Goal: Task Accomplishment & Management: Complete application form

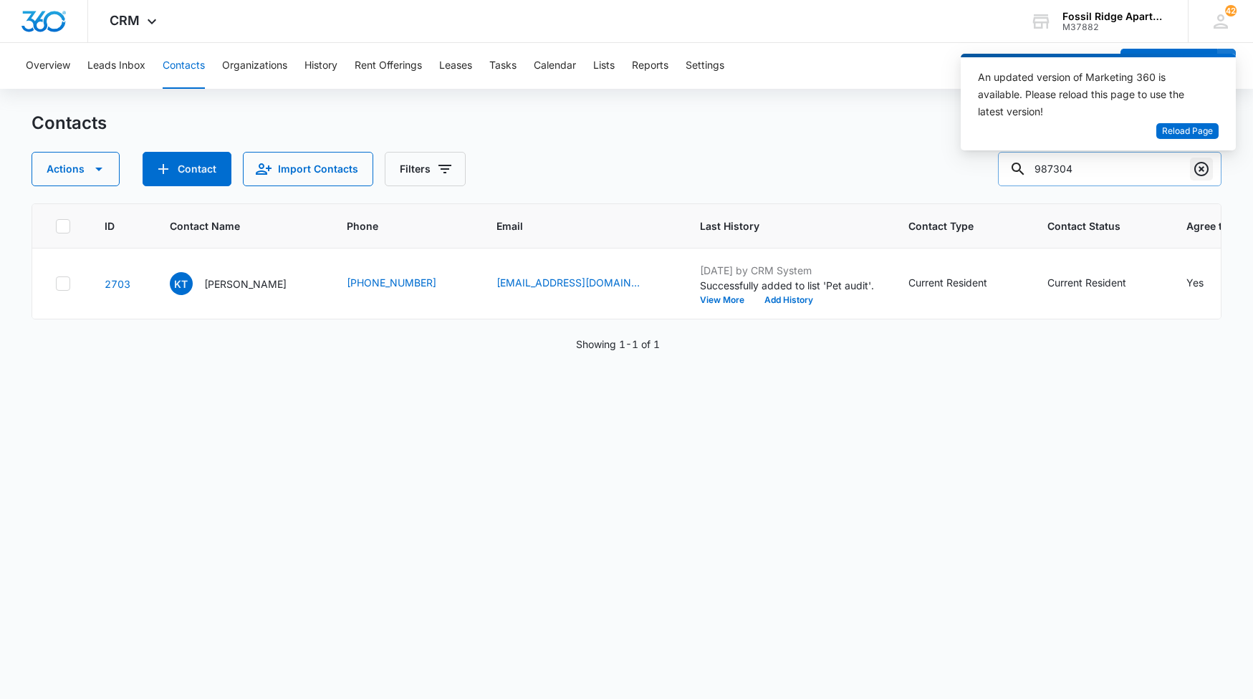
click at [1203, 177] on icon "Clear" at bounding box center [1201, 168] width 17 height 17
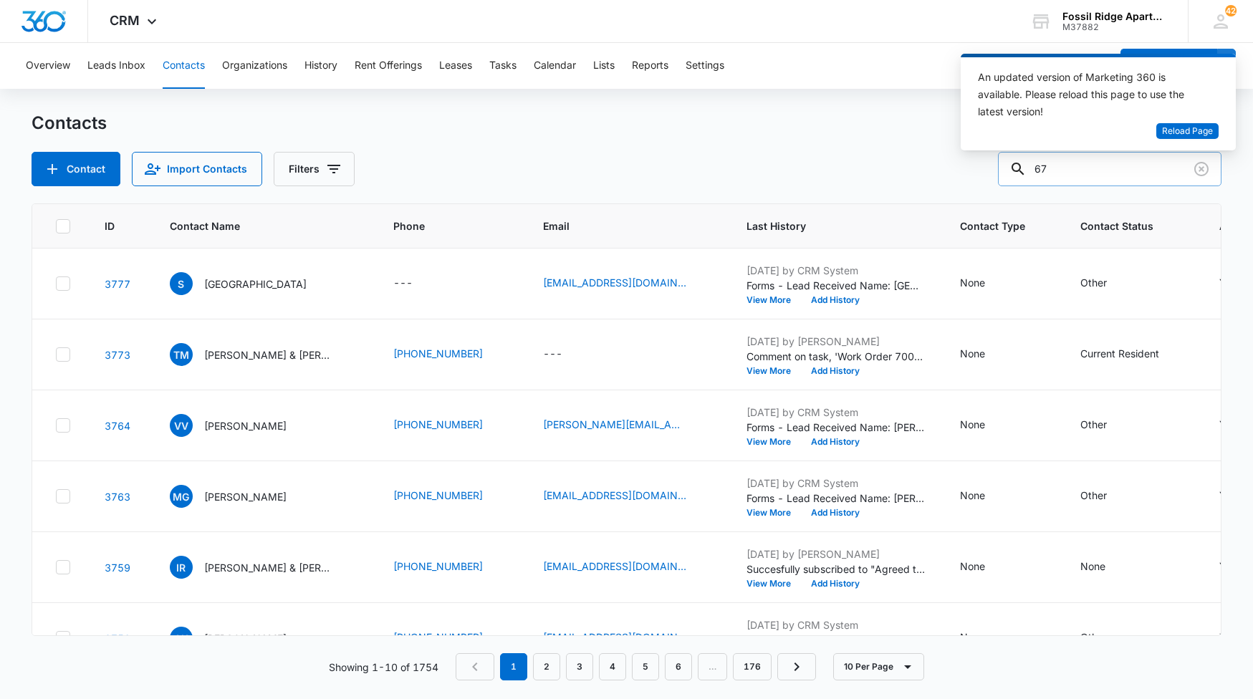
type input "6"
type input "767208"
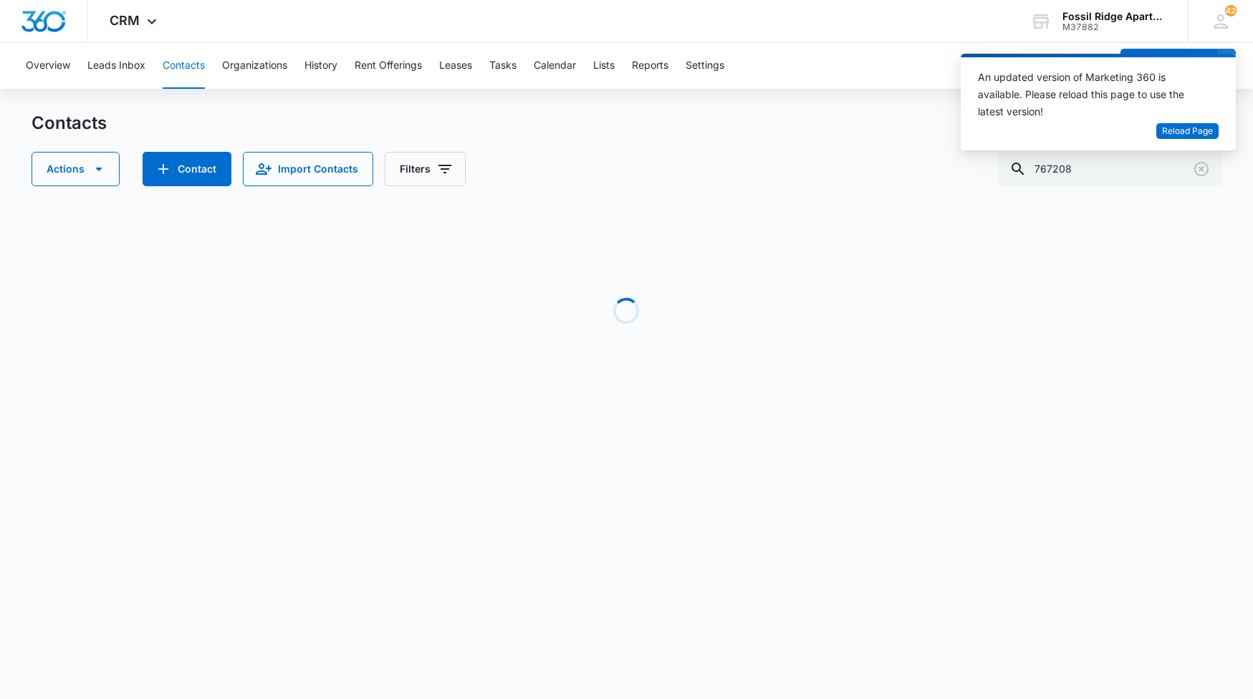
click at [1210, 203] on div "Loading" at bounding box center [627, 310] width 1190 height 215
click at [942, 44] on div "Overview Leads Inbox Contacts Organizations History Rent Offerings Leases Tasks…" at bounding box center [563, 66] width 1093 height 46
click at [902, 75] on div "Overview Leads Inbox Contacts Organizations History Rent Offerings Leases Tasks…" at bounding box center [563, 66] width 1093 height 46
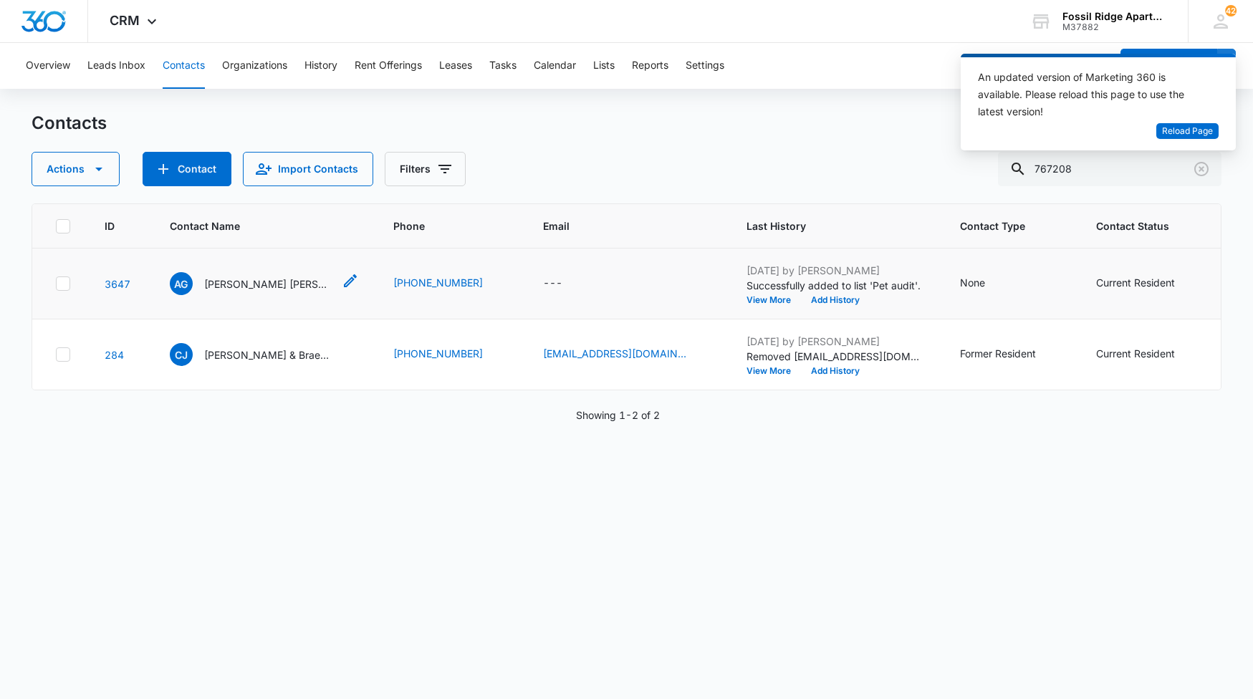
click at [281, 281] on p "[PERSON_NAME] [PERSON_NAME]" at bounding box center [268, 283] width 129 height 15
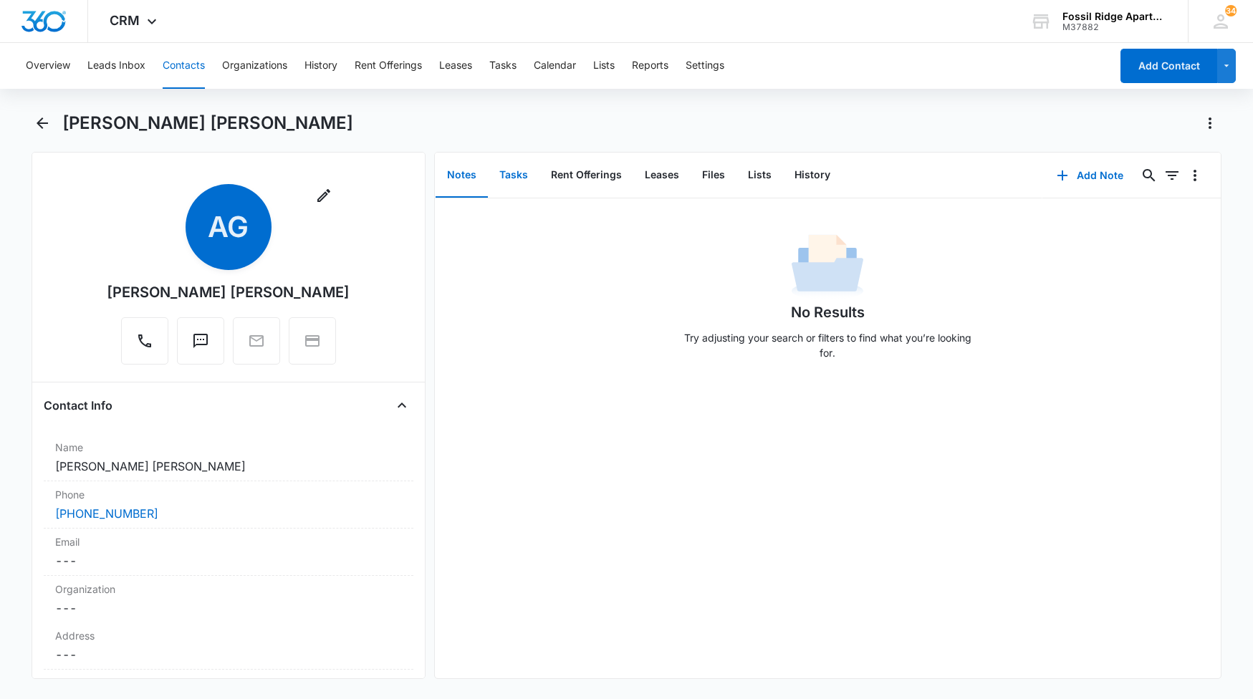
click at [503, 178] on button "Tasks" at bounding box center [514, 175] width 52 height 44
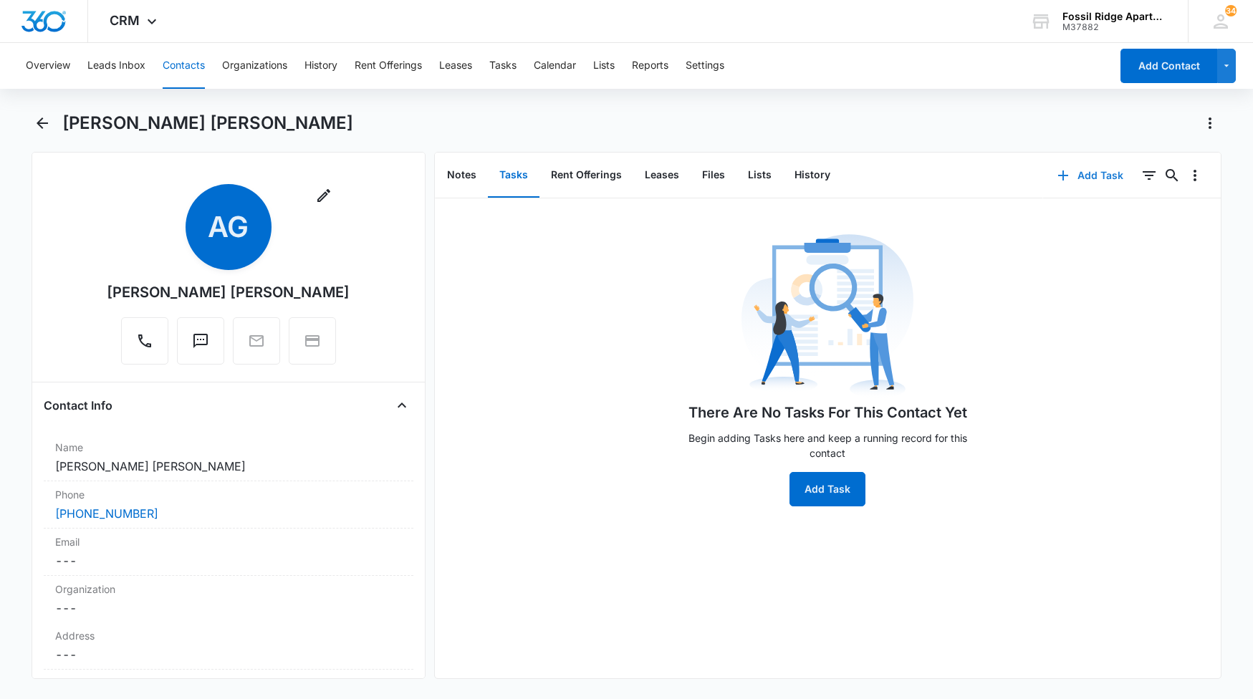
click at [1081, 178] on button "Add Task" at bounding box center [1090, 175] width 95 height 34
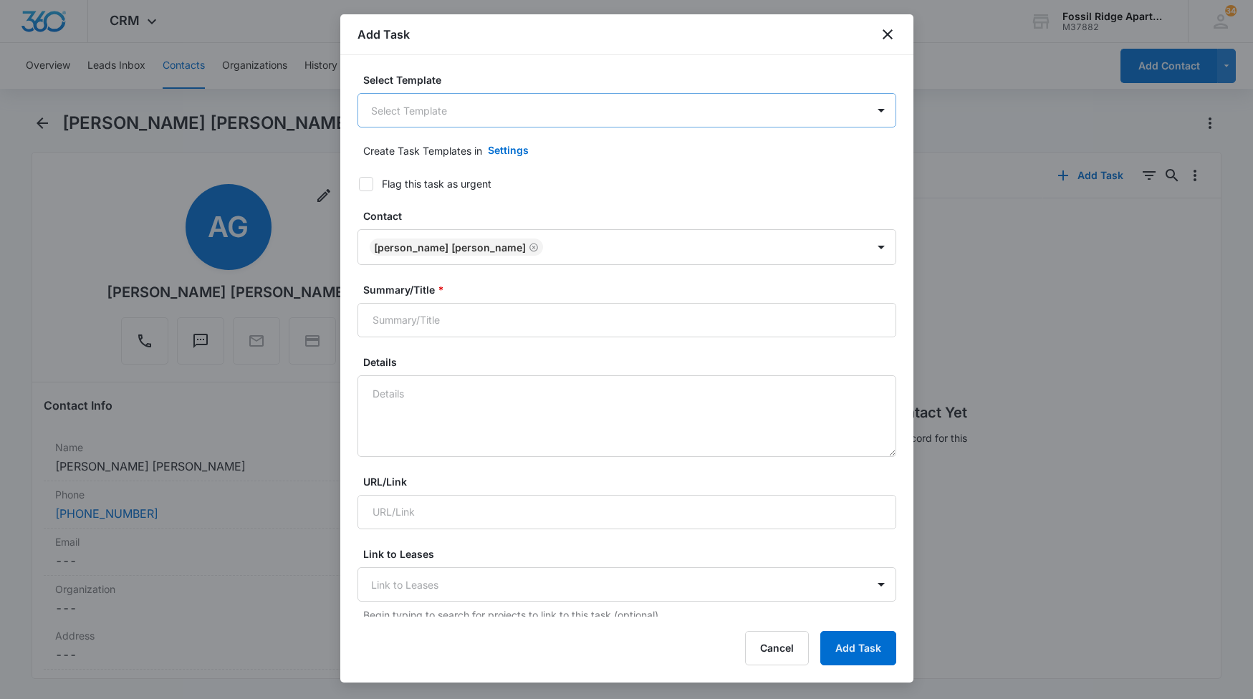
click at [445, 115] on body "CRM Apps Reputation Websites Forms CRM Email Social Content Ads Intelligence Fi…" at bounding box center [626, 349] width 1253 height 699
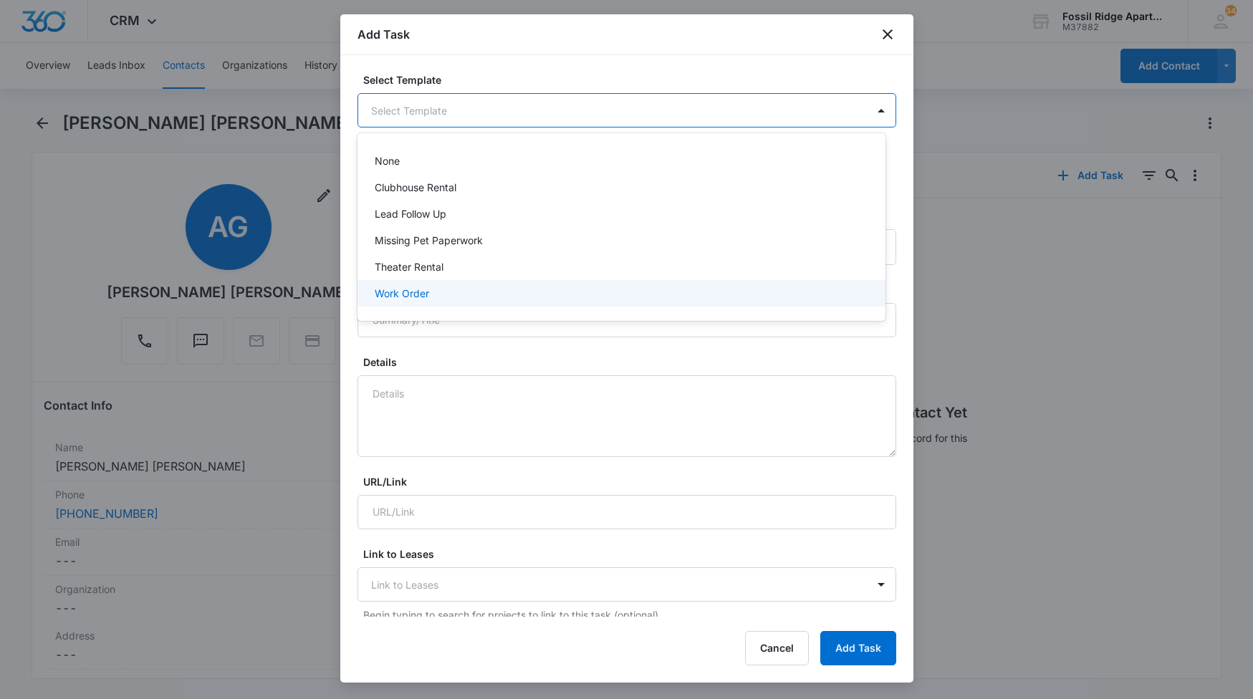
click at [463, 299] on div "Work Order" at bounding box center [620, 293] width 491 height 15
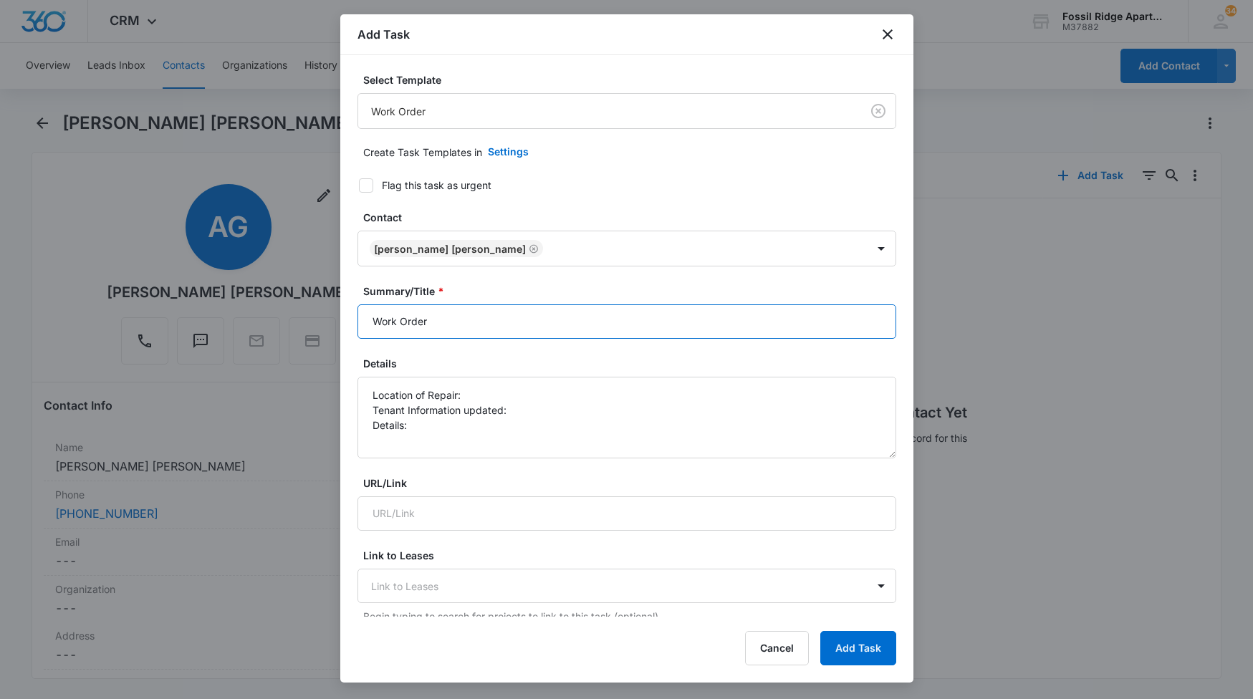
click at [469, 325] on input "Work Order" at bounding box center [626, 321] width 539 height 34
type input "Work Order 6767-208"
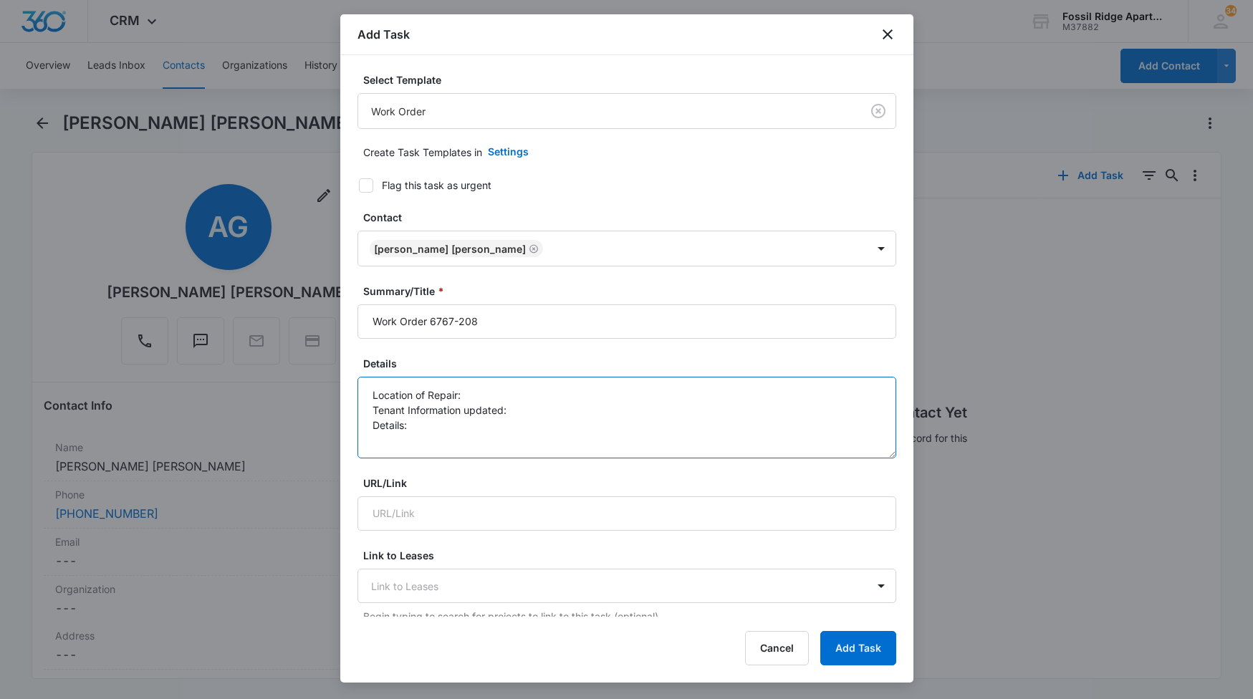
click at [488, 392] on textarea "Location of Repair: Tenant Information updated: Details:" at bounding box center [626, 418] width 539 height 82
click at [538, 413] on textarea "Location of Repair: Laundry Room Tenant Information updated: Details:" at bounding box center [626, 418] width 539 height 82
click at [425, 427] on textarea "Location of Repair: Laundry Room Tenant Information updated: yes Details:" at bounding box center [626, 418] width 539 height 82
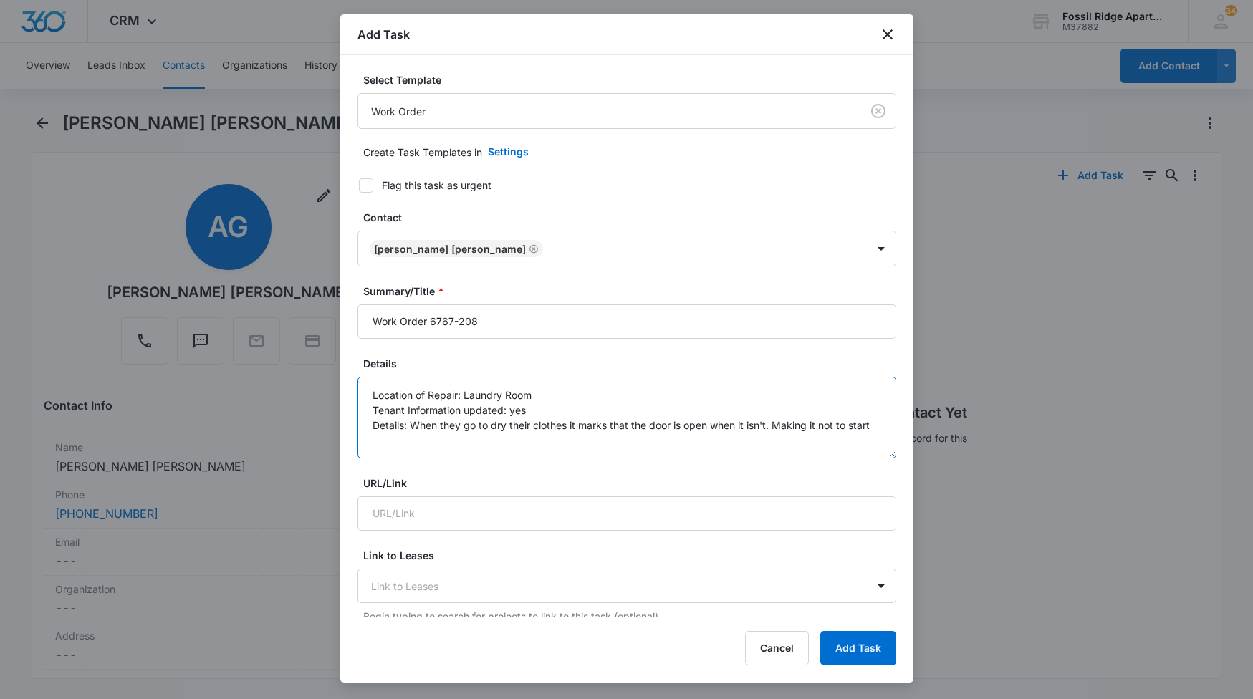
click at [847, 427] on textarea "Location of Repair: Laundry Room Tenant Information updated: yes Details: When …" at bounding box center [626, 418] width 539 height 82
click at [431, 439] on textarea "Location of Repair: Laundry Room Tenant Information updated: yes Details: When …" at bounding box center [626, 418] width 539 height 82
click at [838, 426] on textarea "Location of Repair: Laundry Room Tenant Information updated: yes Details: When …" at bounding box center [626, 418] width 539 height 82
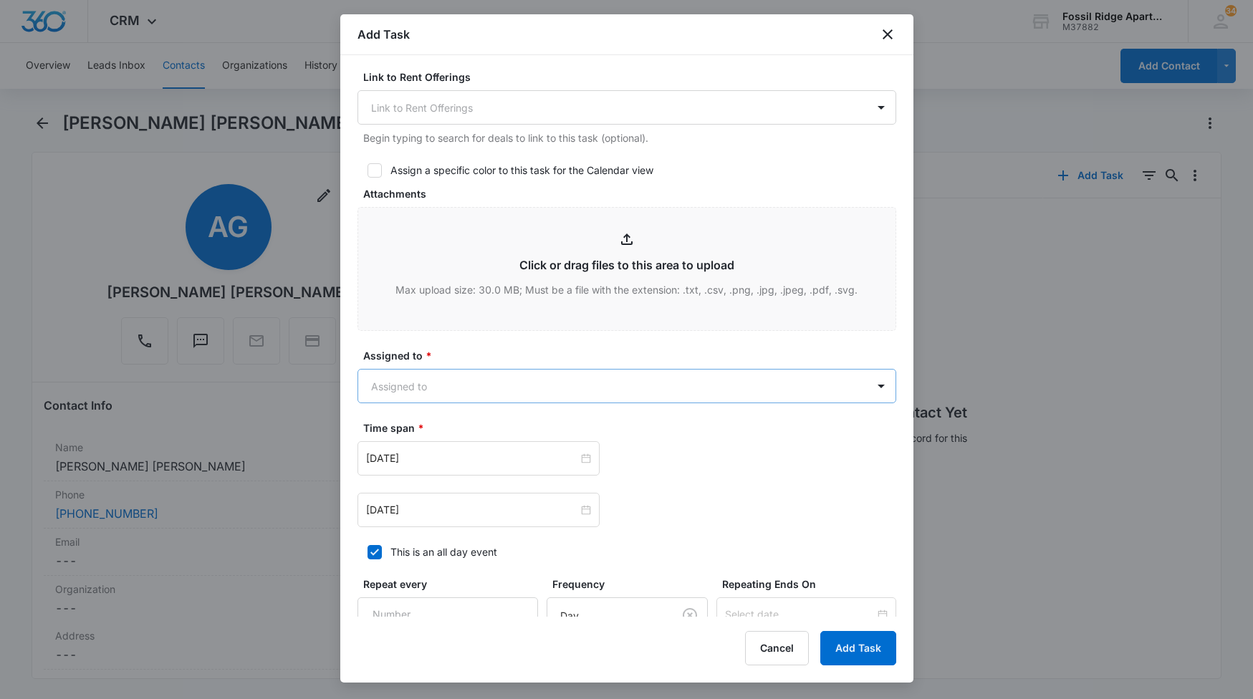
scroll to position [573, 0]
type textarea "Location of Repair: Laundry Room Tenant Information updated: yes Details: When …"
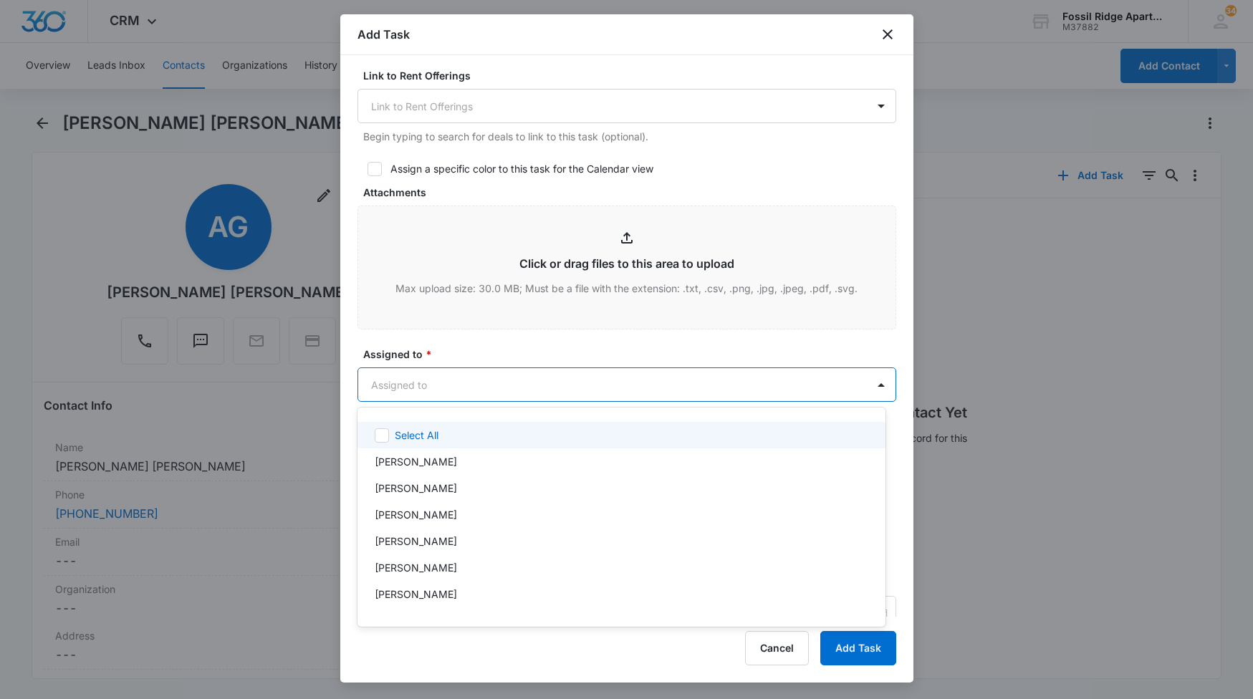
click at [466, 372] on body "CRM Apps Reputation Websites Forms CRM Email Social Content Ads Intelligence Fi…" at bounding box center [626, 349] width 1253 height 699
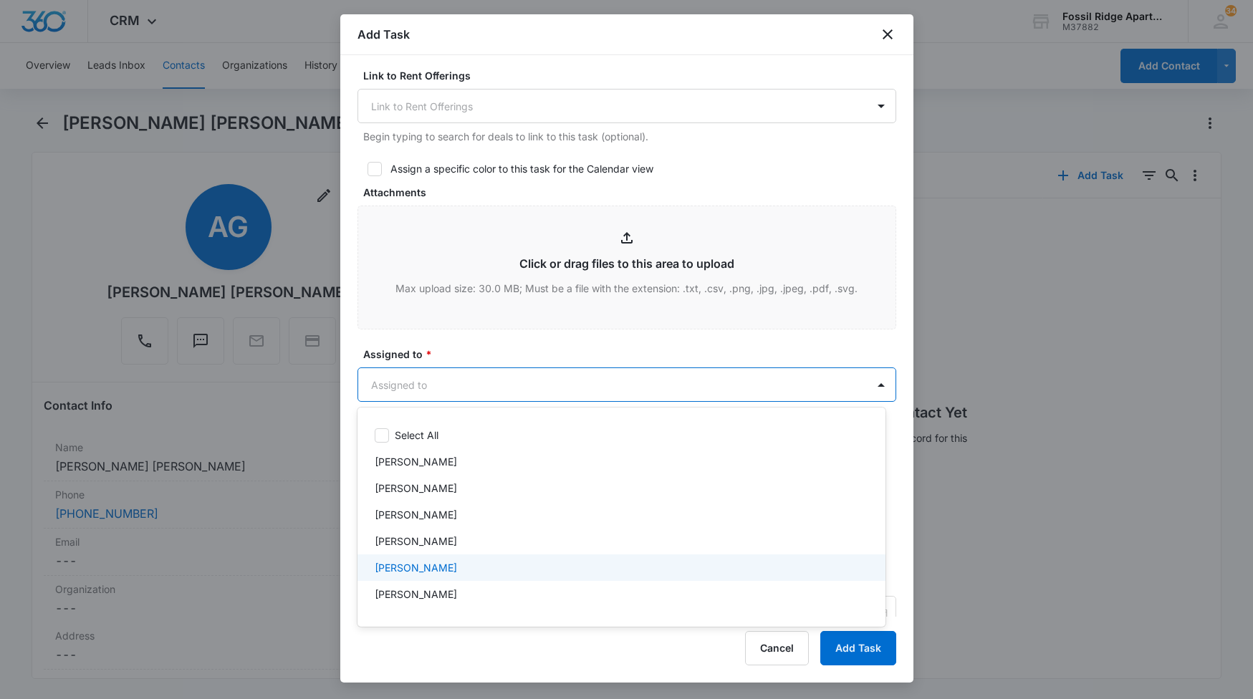
click at [507, 574] on div "Colton Loe" at bounding box center [620, 567] width 491 height 15
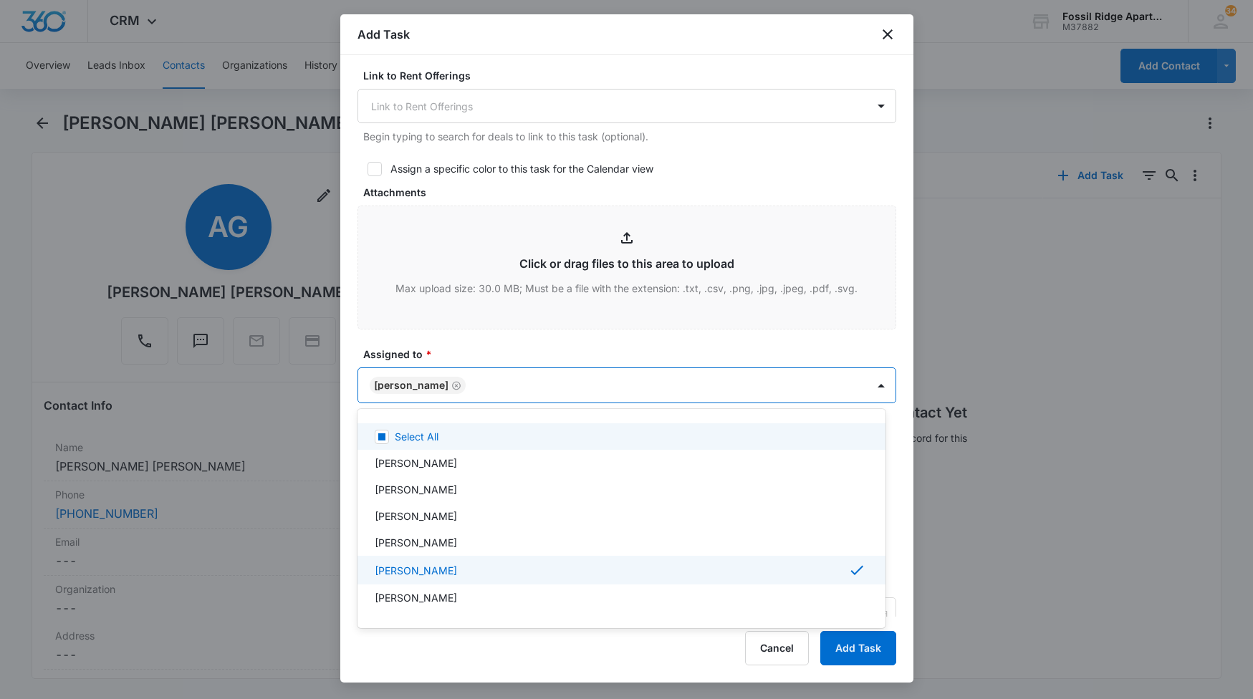
click at [548, 331] on div at bounding box center [626, 349] width 1253 height 699
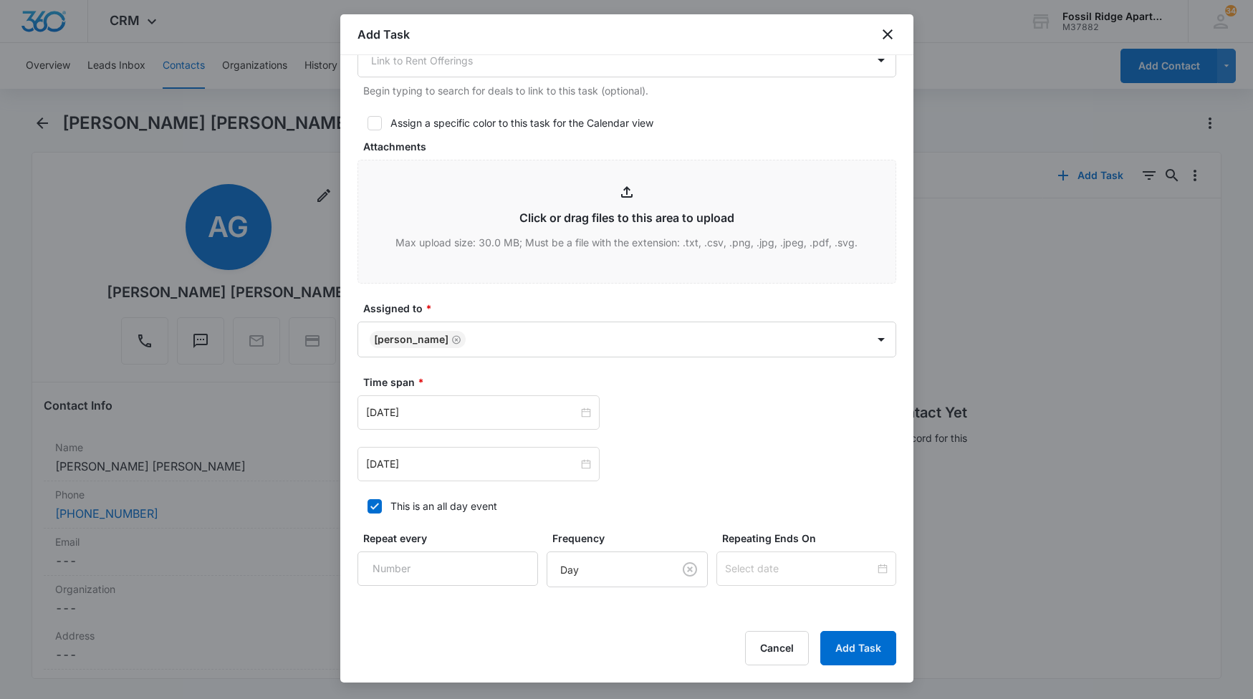
scroll to position [716, 0]
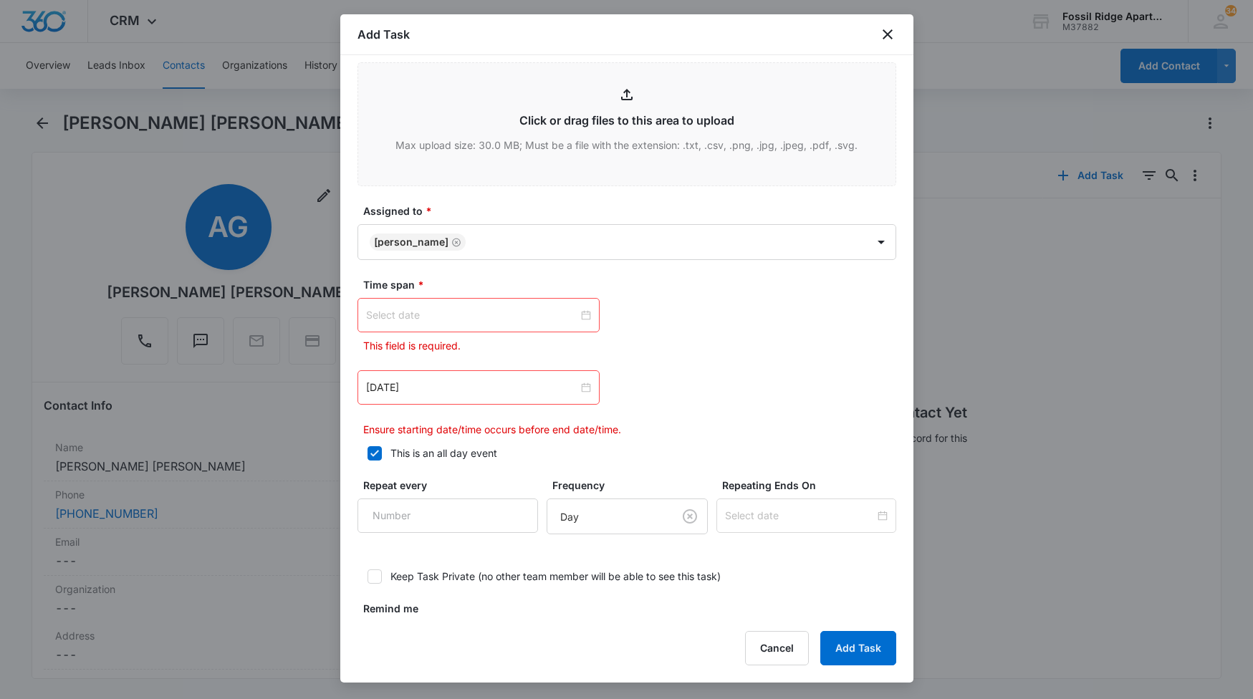
click at [584, 316] on div at bounding box center [478, 315] width 225 height 16
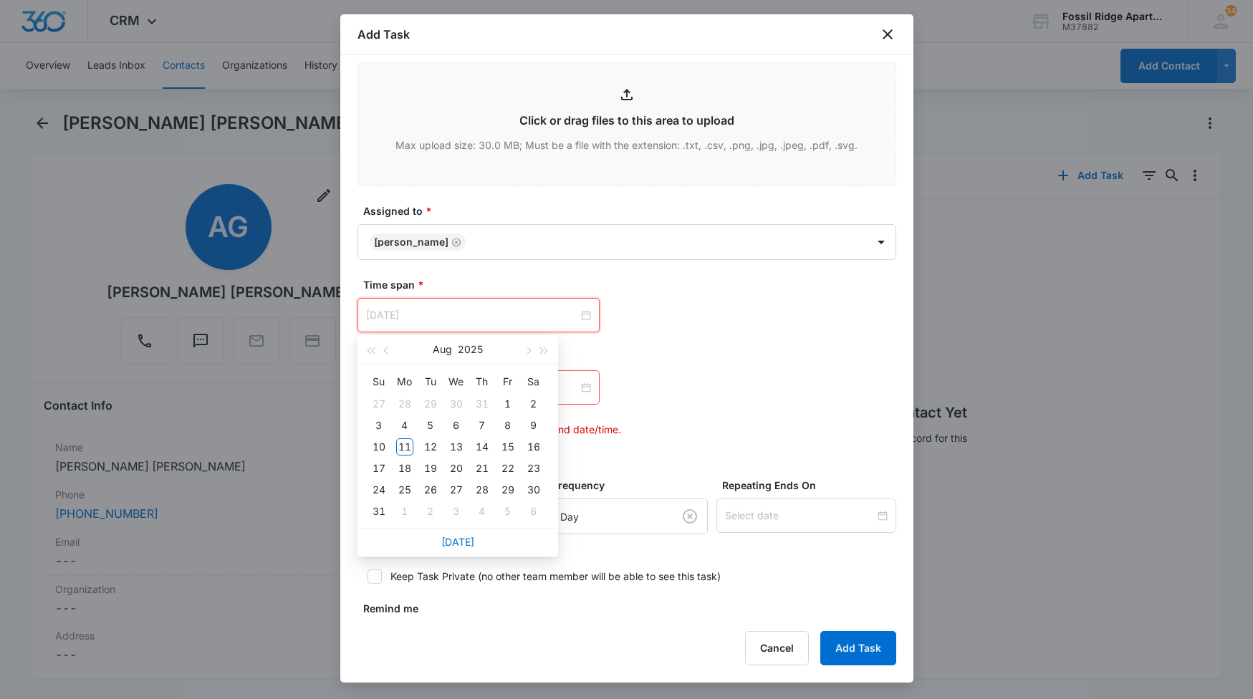
type input "Sep 4, 2025"
click at [463, 539] on link "Today" at bounding box center [457, 542] width 33 height 12
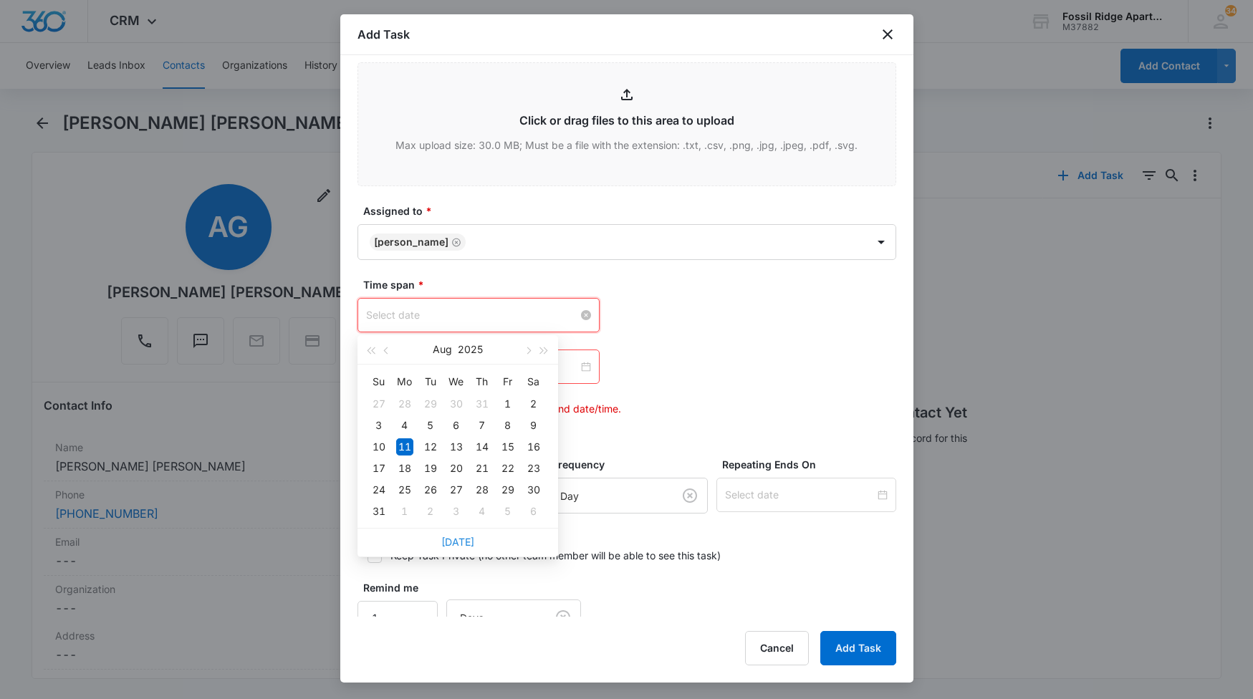
type input "Aug 11, 2025"
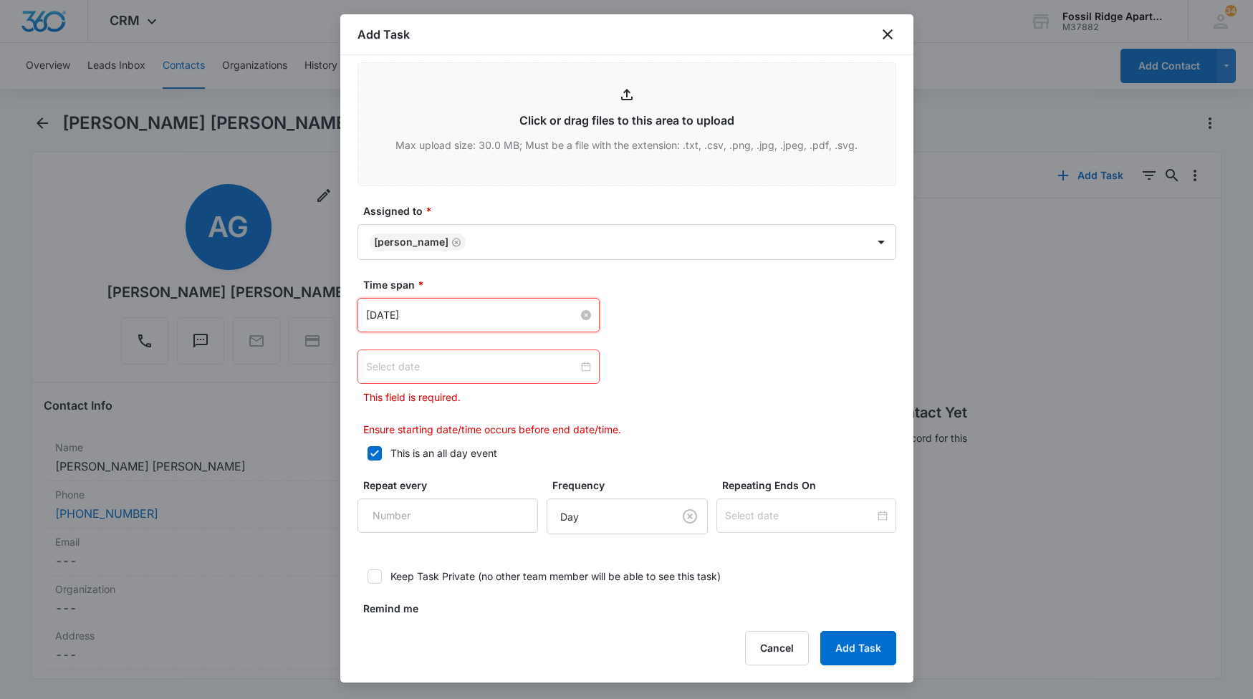
click at [582, 370] on div at bounding box center [478, 367] width 225 height 16
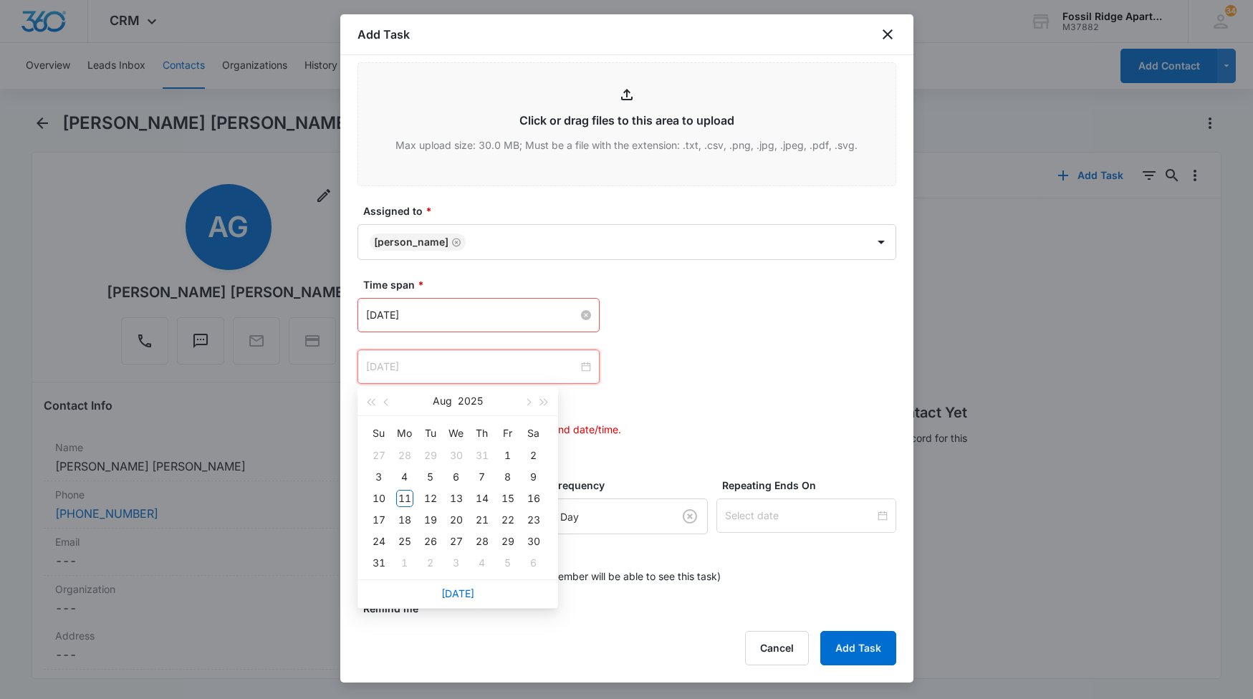
type input "Sep 5, 2025"
click at [461, 596] on link "Today" at bounding box center [457, 593] width 33 height 12
type input "Aug 11, 2025"
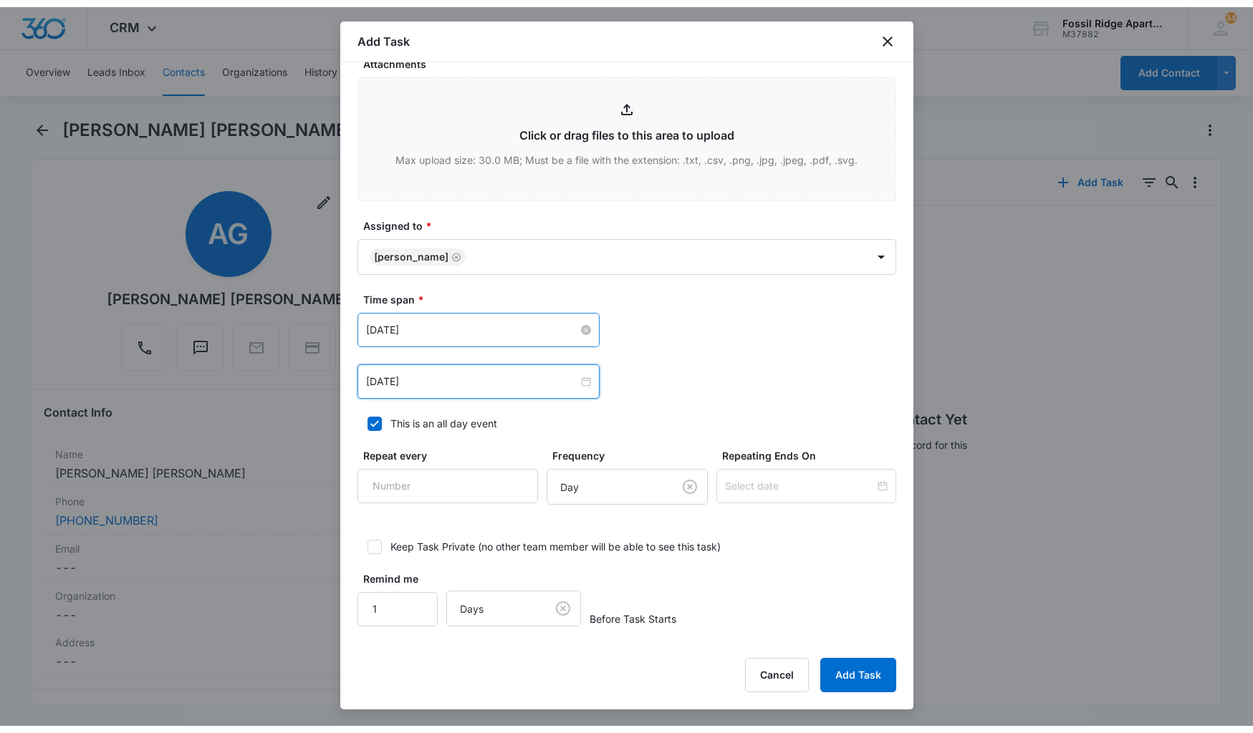
scroll to position [694, 0]
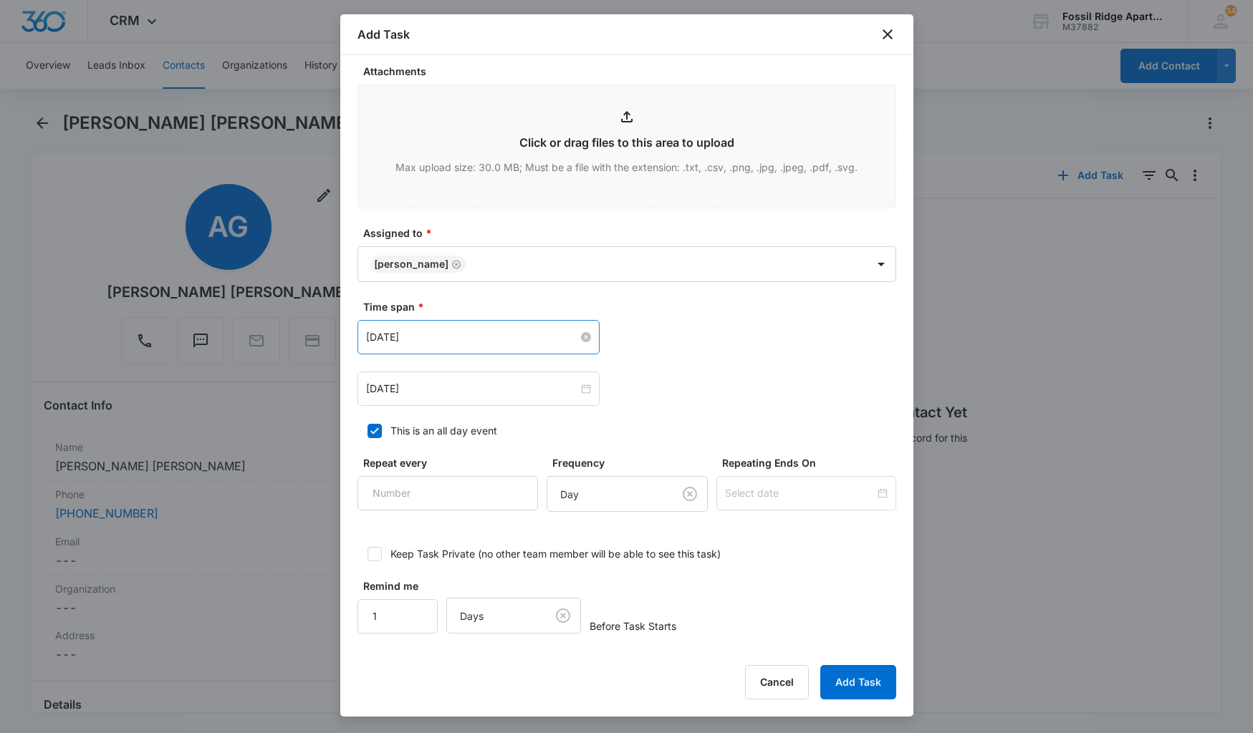
drag, startPoint x: 1081, startPoint y: 311, endPoint x: 1117, endPoint y: 276, distance: 50.1
click at [1117, 276] on div at bounding box center [626, 366] width 1253 height 733
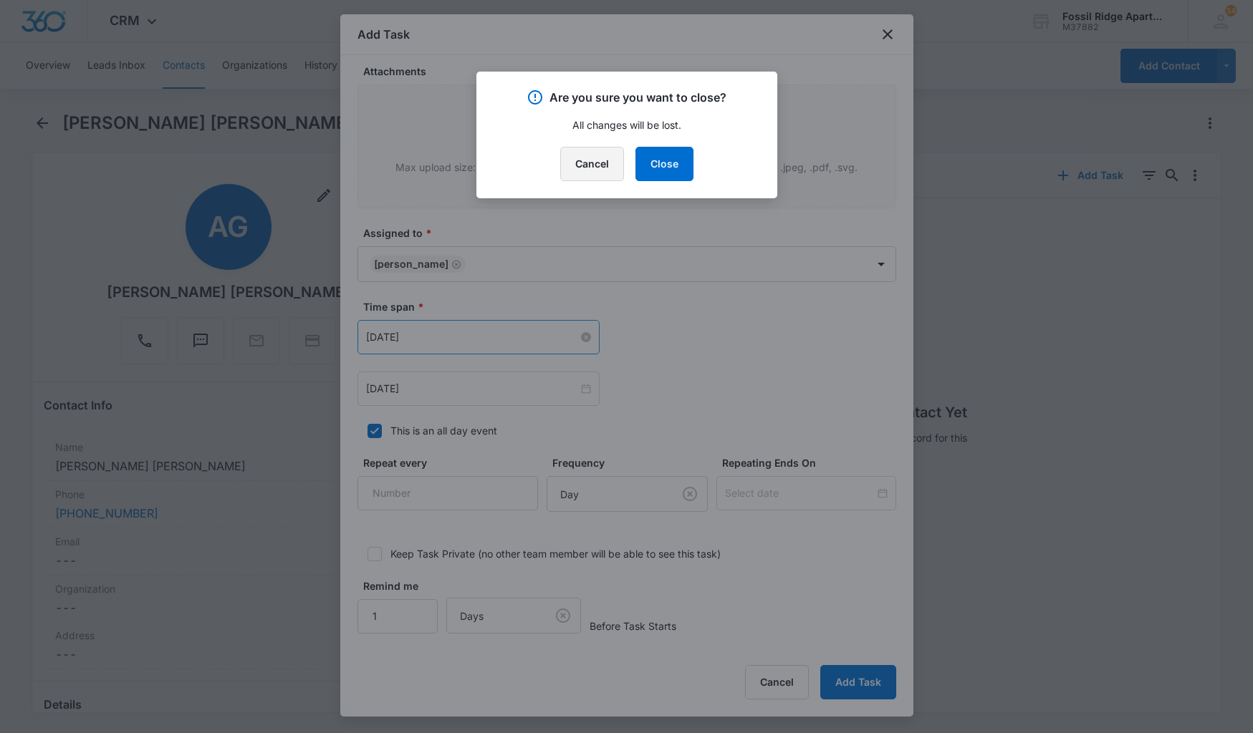
click at [591, 158] on button "Cancel" at bounding box center [592, 164] width 64 height 34
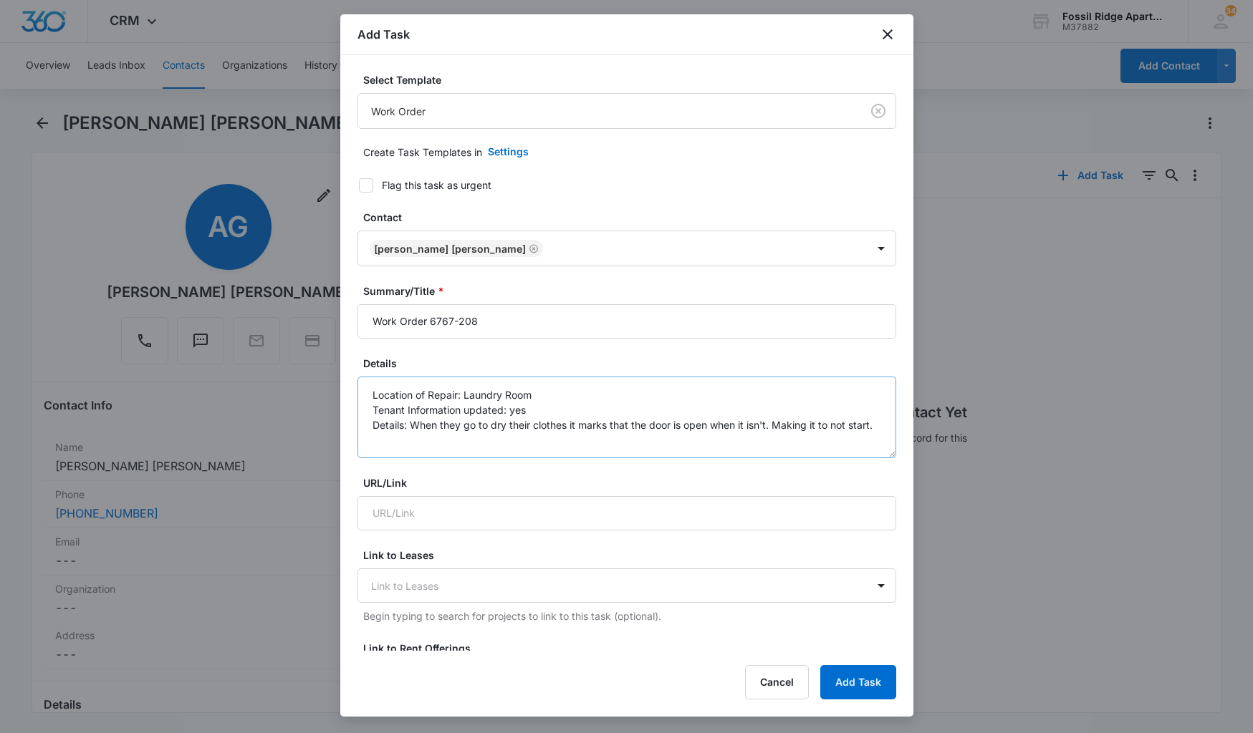
scroll to position [0, 0]
click at [857, 678] on button "Add Task" at bounding box center [858, 682] width 76 height 34
